Goal: Find specific page/section: Find specific page/section

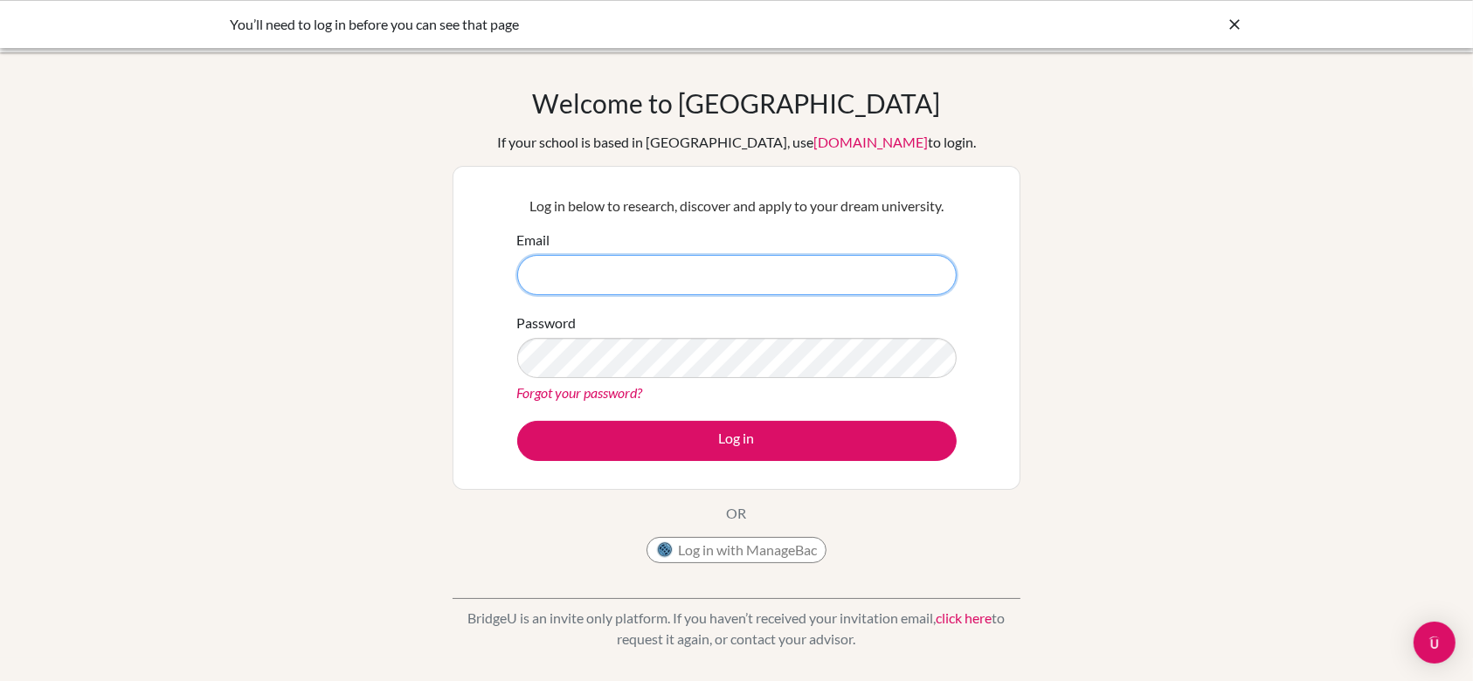
click at [708, 280] on input "Email" at bounding box center [736, 275] width 439 height 40
type input "[EMAIL_ADDRESS][DOMAIN_NAME]"
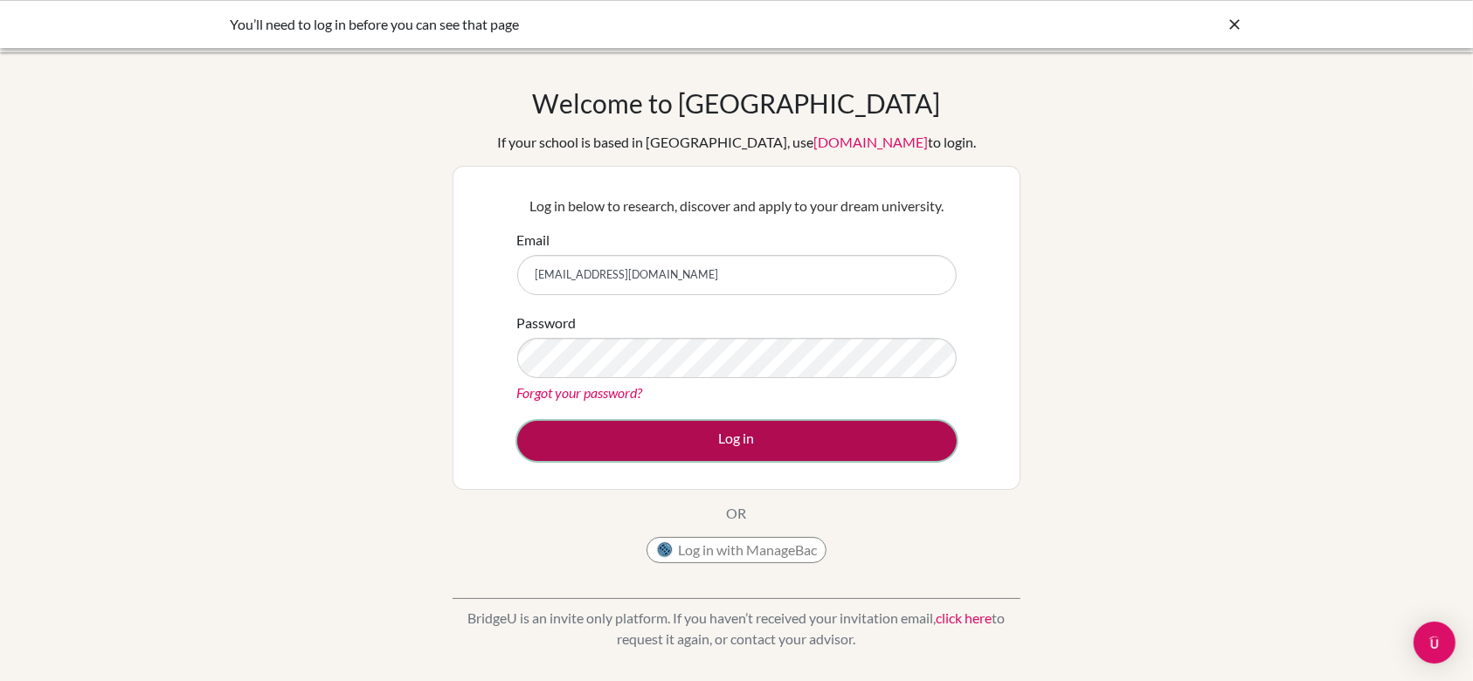
click at [728, 445] on button "Log in" at bounding box center [736, 441] width 439 height 40
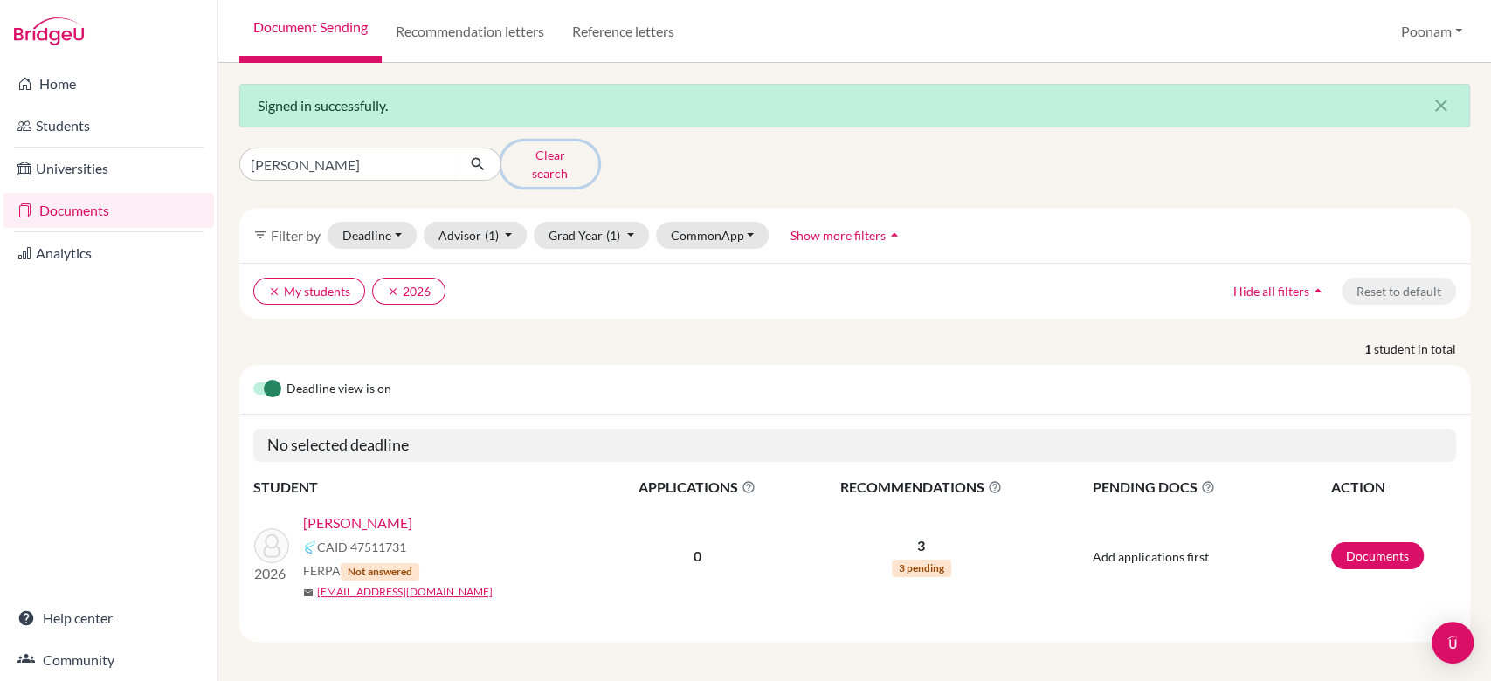
click at [561, 149] on button "Clear search" at bounding box center [549, 164] width 97 height 45
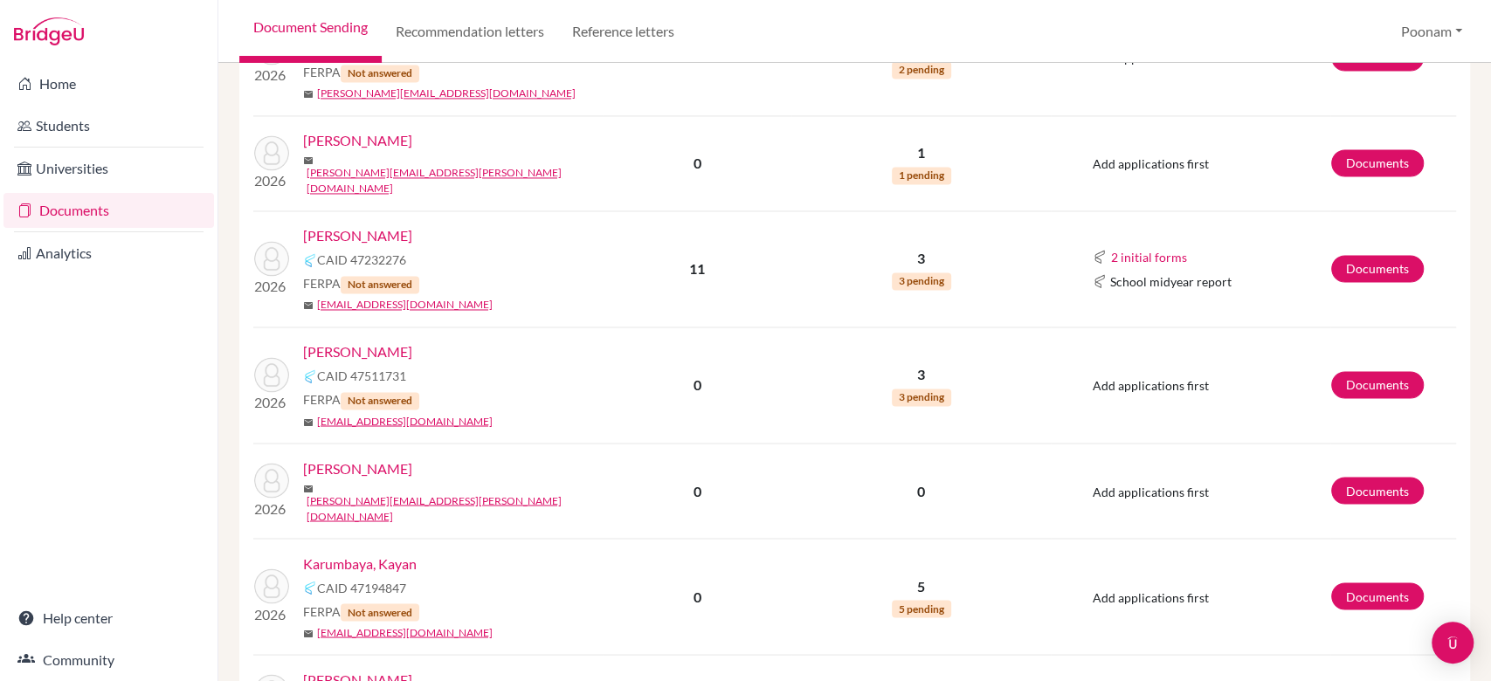
scroll to position [1884, 0]
